Goal: Task Accomplishment & Management: Use online tool/utility

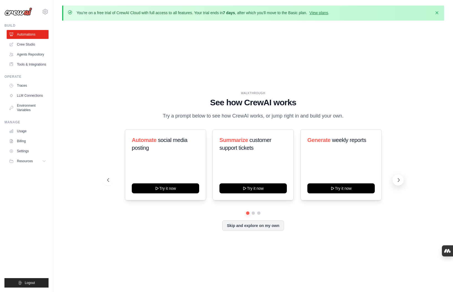
click at [353, 183] on icon at bounding box center [399, 180] width 6 height 6
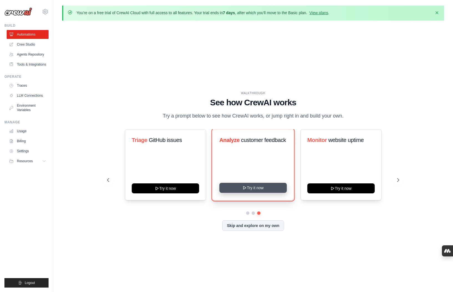
click at [274, 190] on button "Try it now" at bounding box center [253, 188] width 67 height 10
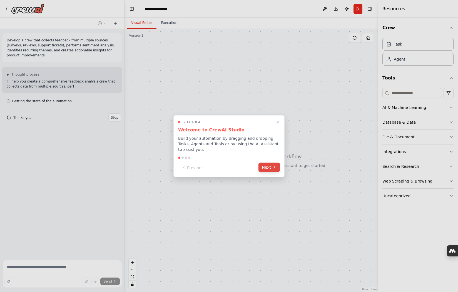
click at [271, 168] on button "Next" at bounding box center [268, 166] width 21 height 9
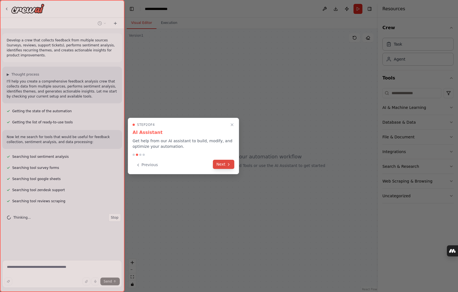
click at [227, 166] on icon at bounding box center [228, 164] width 4 height 4
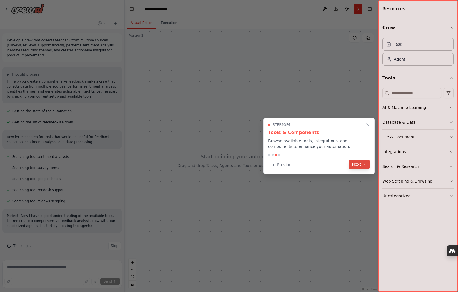
click at [357, 166] on button "Next" at bounding box center [358, 164] width 21 height 9
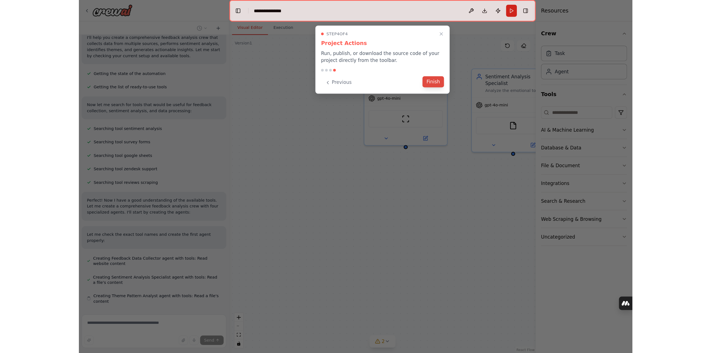
scroll to position [66, 0]
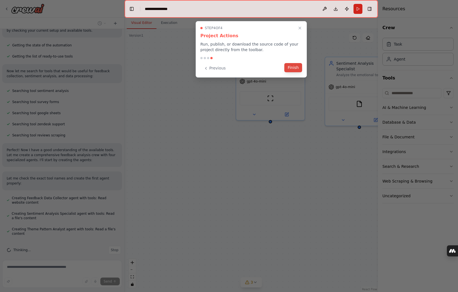
click at [293, 65] on button "Finish" at bounding box center [293, 67] width 18 height 9
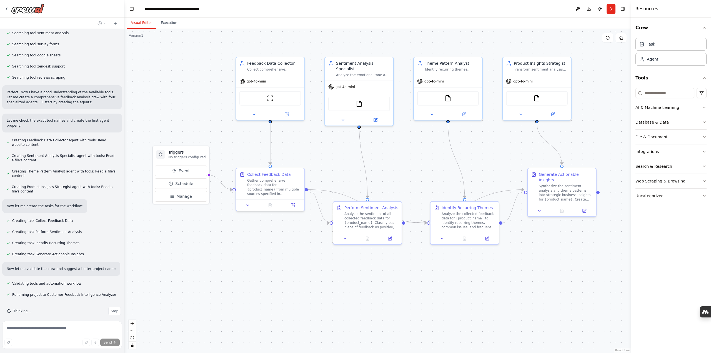
scroll to position [137, 0]
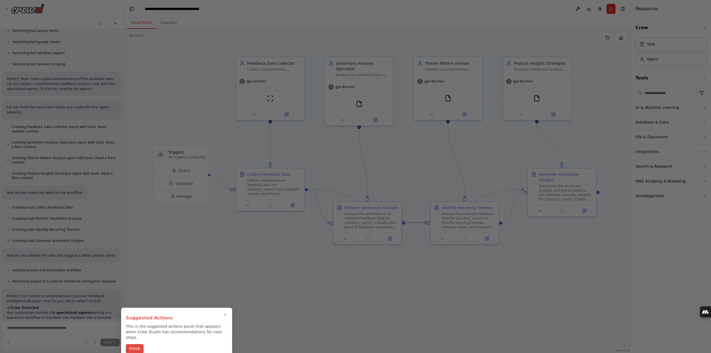
click at [134, 292] on button "Finish" at bounding box center [135, 348] width 18 height 9
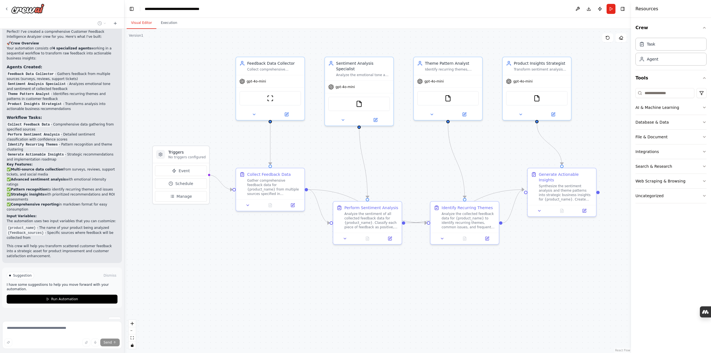
scroll to position [406, 0]
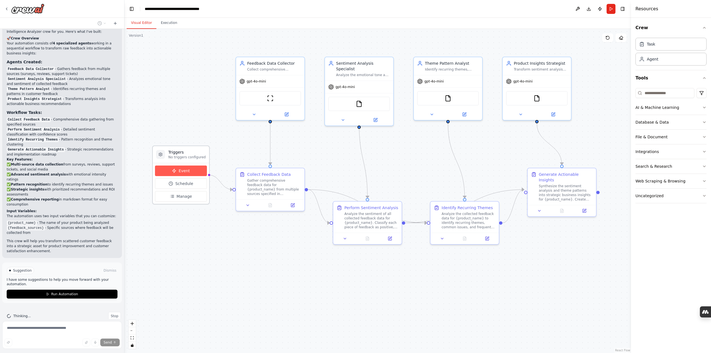
click at [184, 170] on span "Event" at bounding box center [184, 171] width 11 height 6
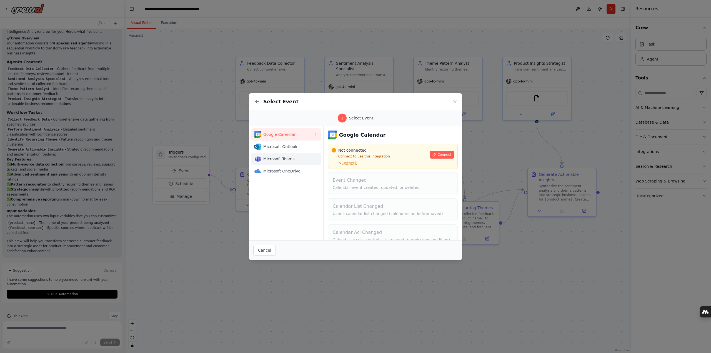
click at [280, 161] on span "Microsoft Teams" at bounding box center [288, 159] width 50 height 6
click at [440, 156] on span "Connect" at bounding box center [444, 154] width 14 height 4
click at [271, 251] on button "Cancel" at bounding box center [264, 250] width 22 height 11
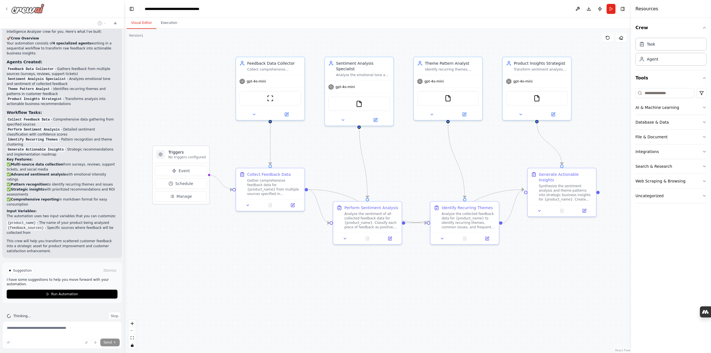
click at [9, 10] on icon at bounding box center [6, 9] width 4 height 4
